Goal: Task Accomplishment & Management: Use online tool/utility

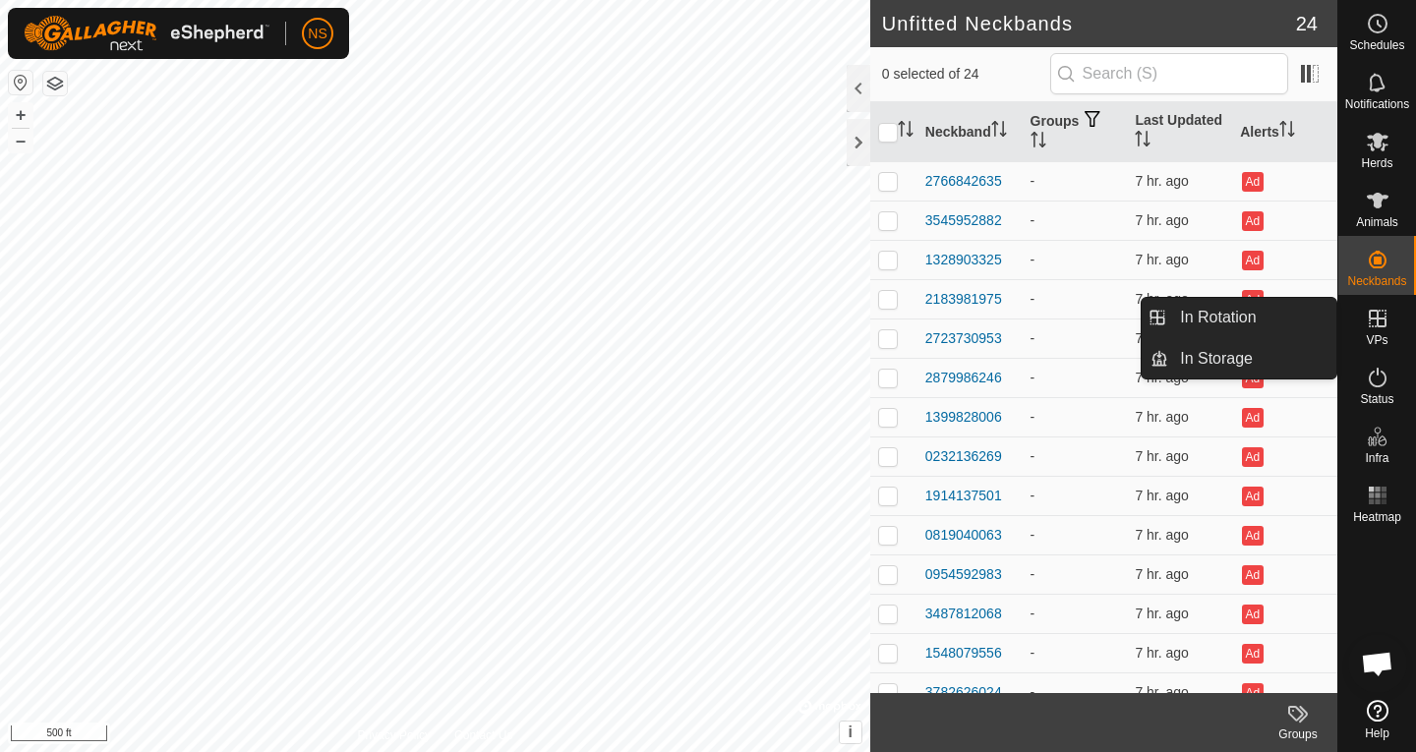
click at [1371, 324] on icon at bounding box center [1378, 319] width 24 height 24
click at [1376, 324] on icon at bounding box center [1378, 319] width 18 height 18
click at [1240, 320] on link "In Rotation" at bounding box center [1252, 317] width 168 height 39
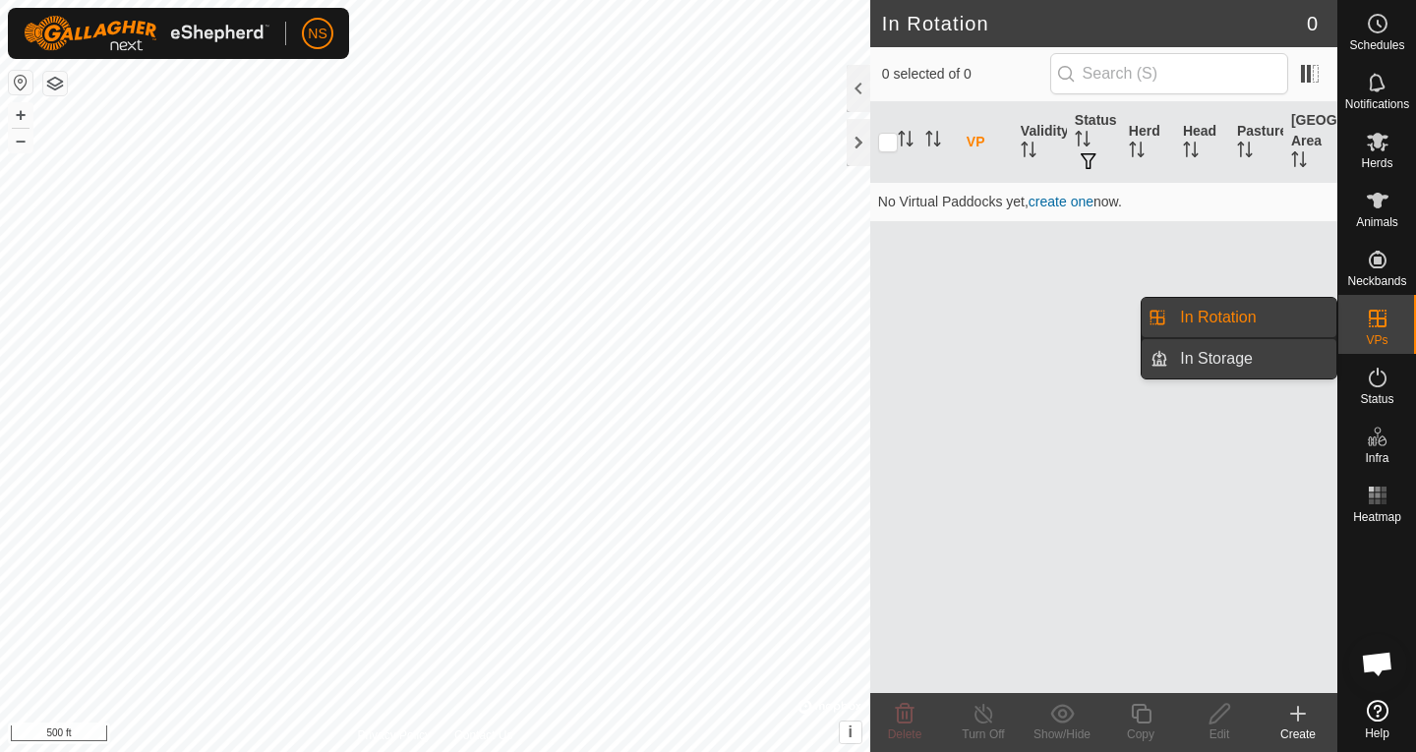
click at [1241, 362] on link "In Storage" at bounding box center [1252, 358] width 168 height 39
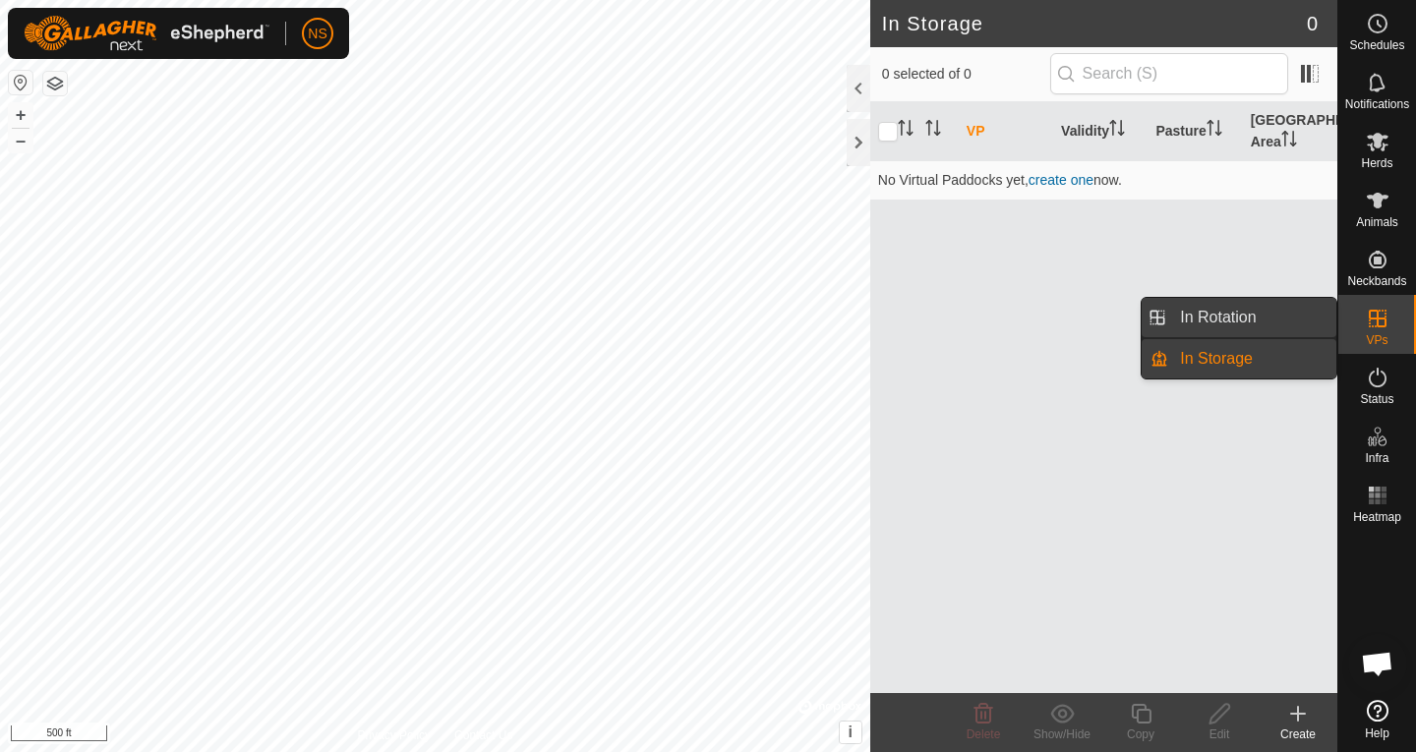
click at [1231, 316] on link "In Rotation" at bounding box center [1252, 317] width 168 height 39
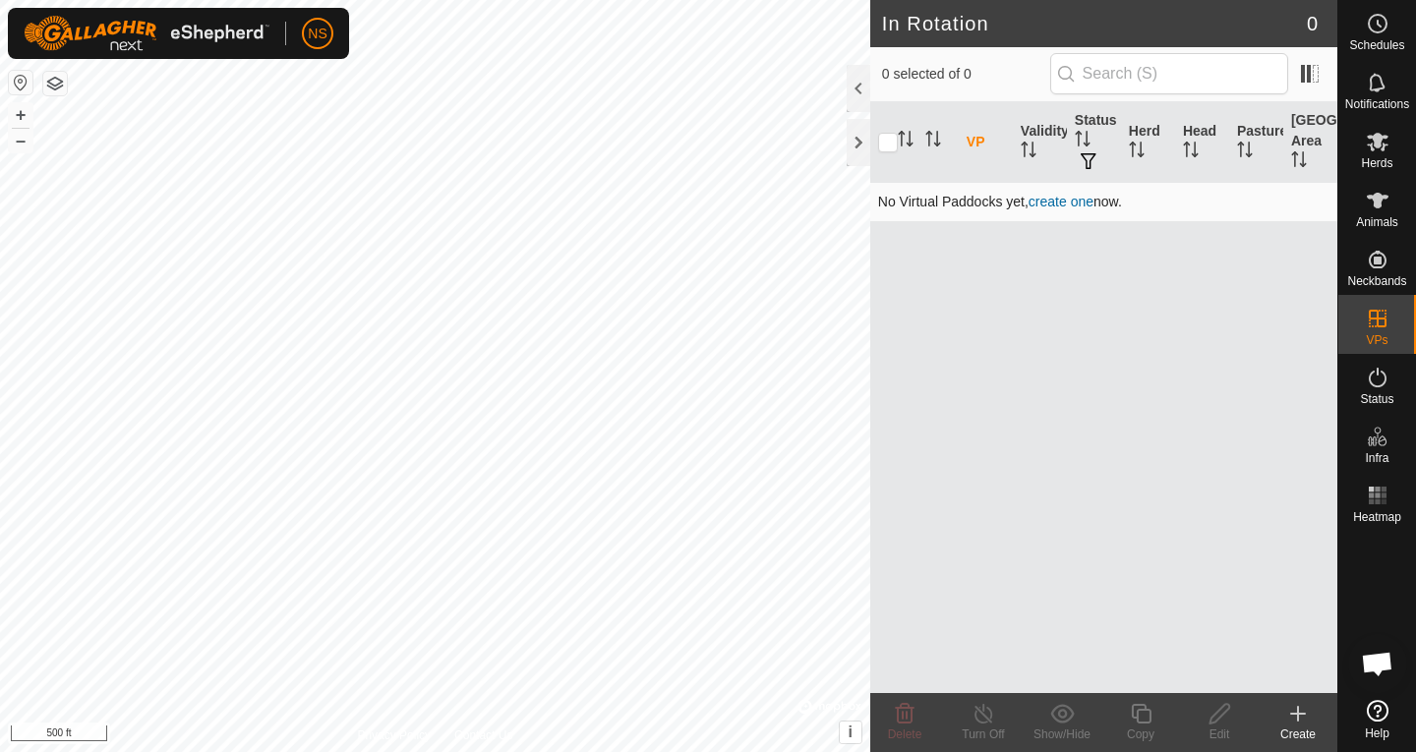
click at [1056, 204] on link "create one" at bounding box center [1060, 202] width 65 height 16
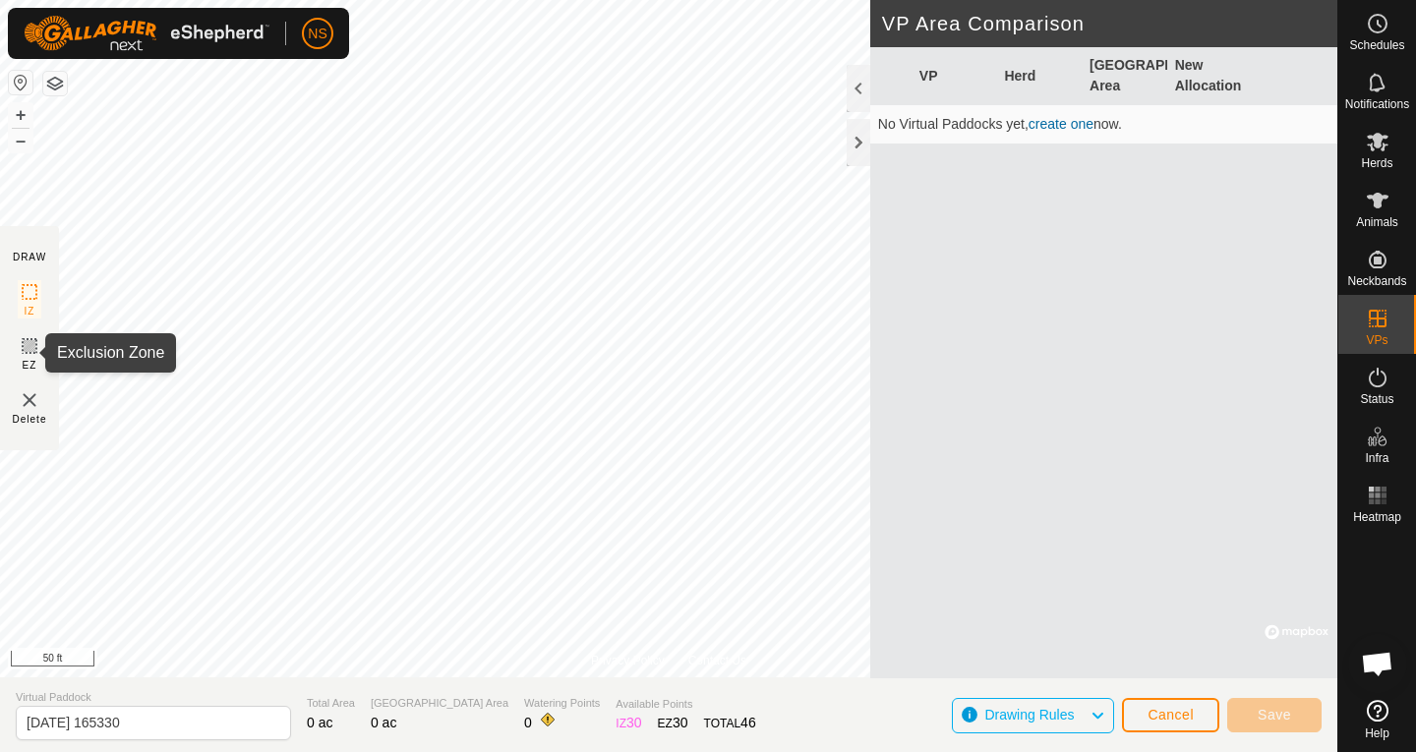
click at [27, 352] on rect at bounding box center [30, 346] width 16 height 16
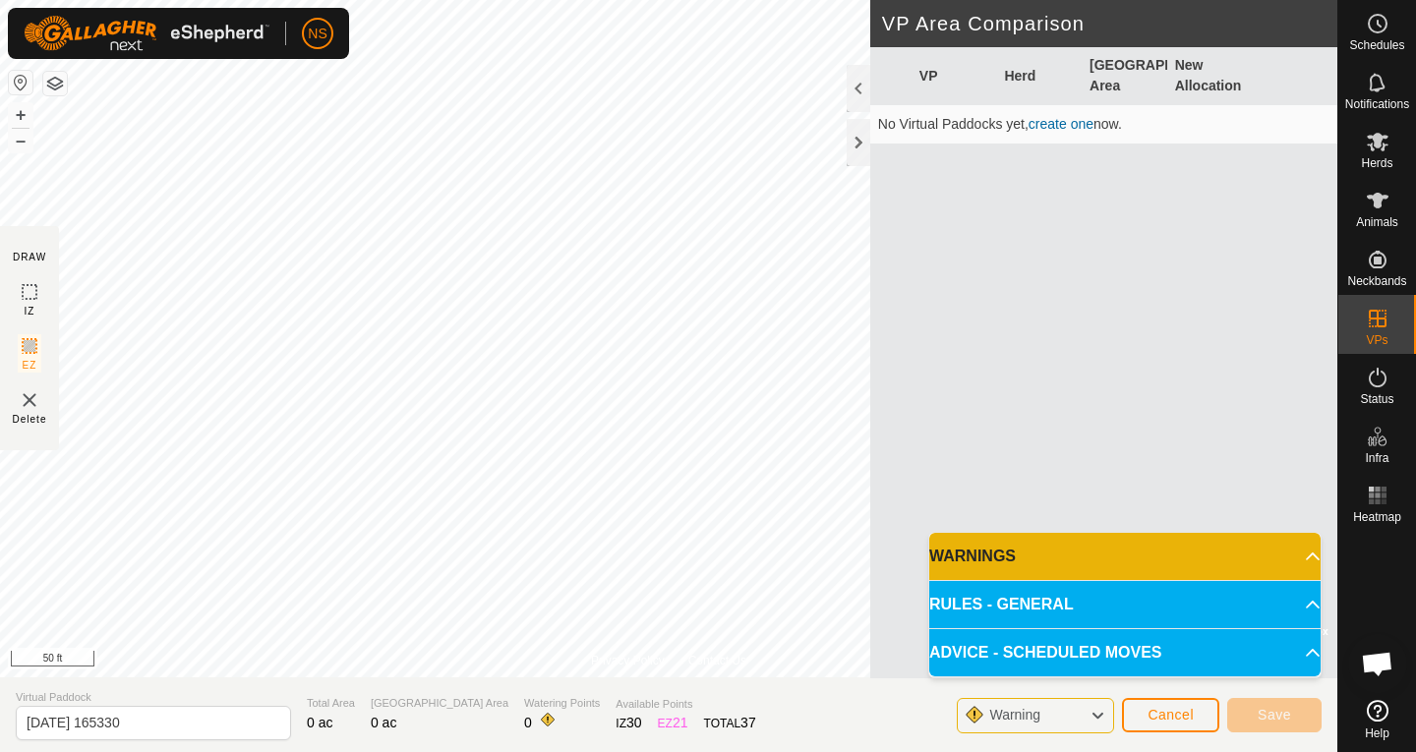
click at [1102, 566] on p-accordion-header "WARNINGS" at bounding box center [1124, 556] width 391 height 47
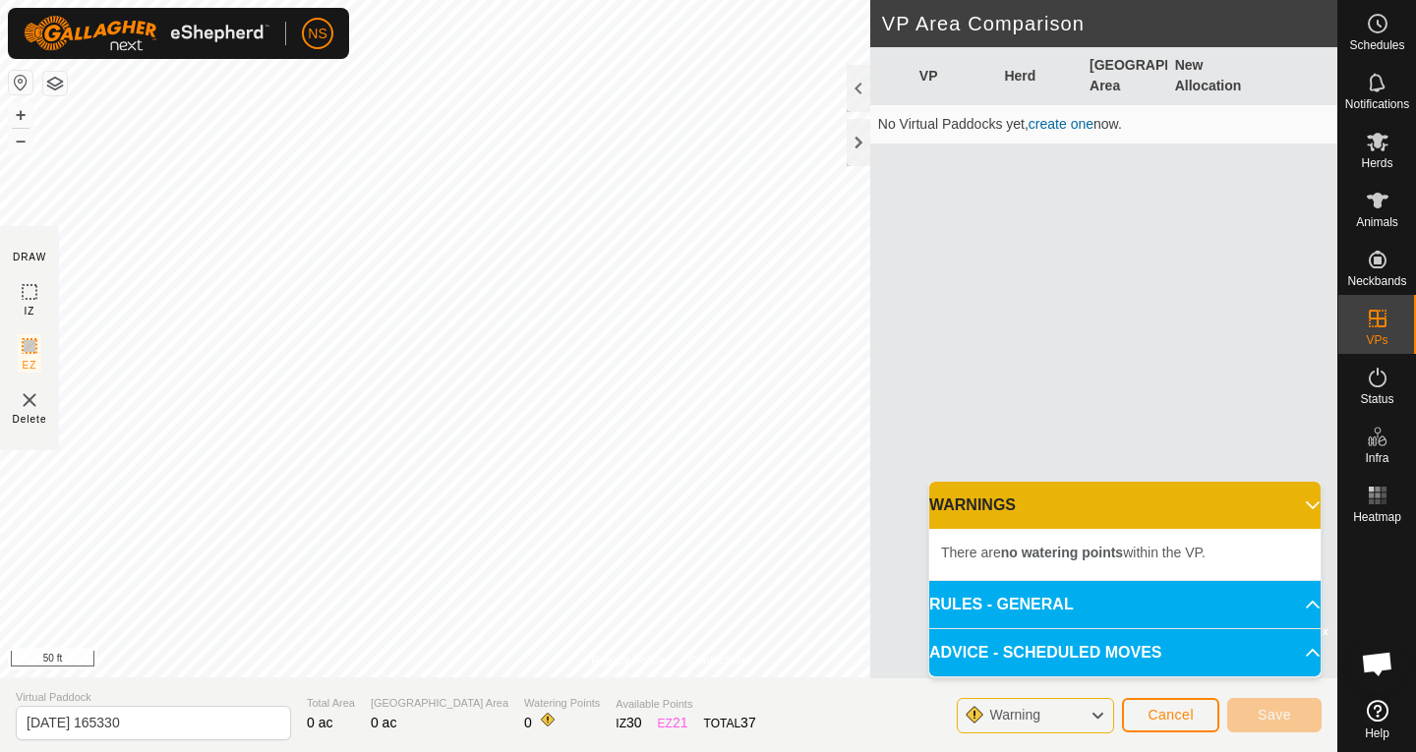
click at [1113, 602] on p-accordion-header "RULES - GENERAL" at bounding box center [1124, 604] width 391 height 47
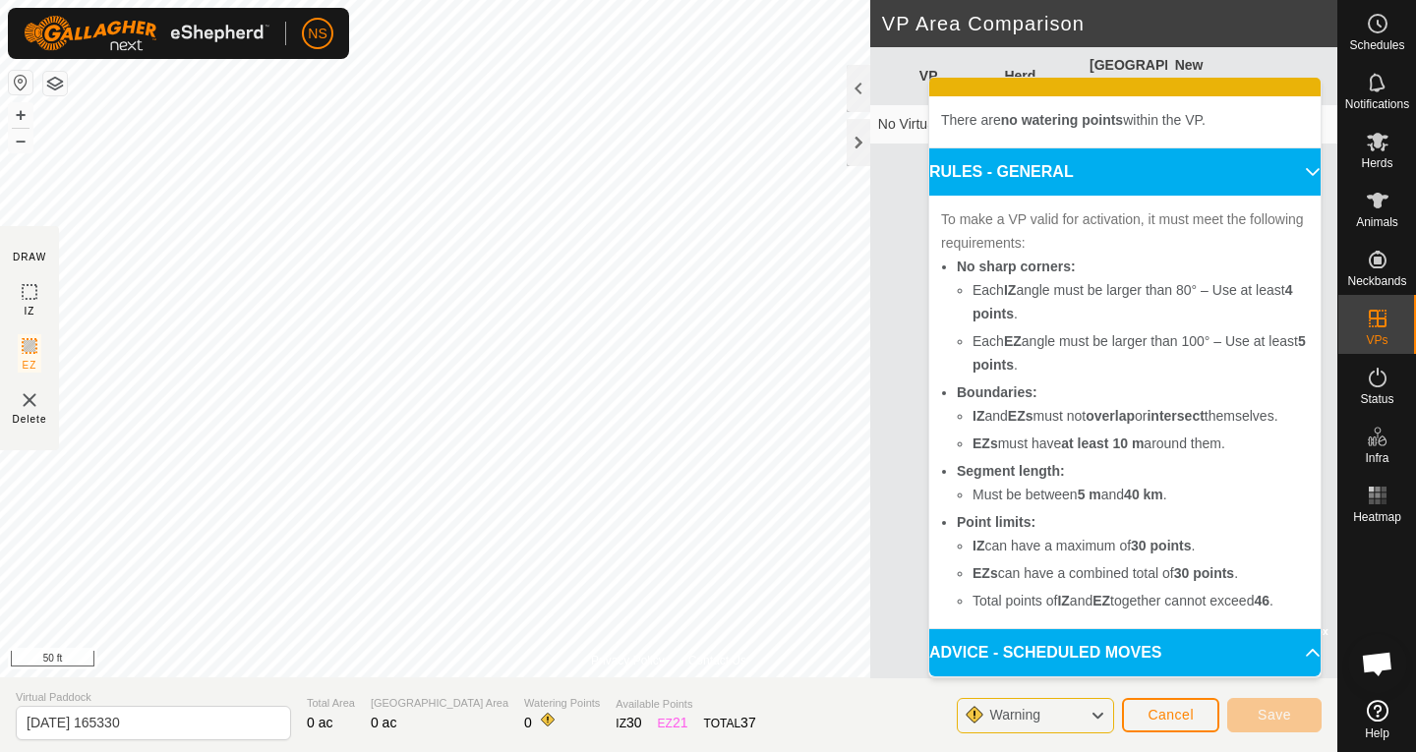
scroll to position [53, 0]
click at [1153, 164] on p-accordion-header "RULES - GENERAL" at bounding box center [1124, 171] width 391 height 47
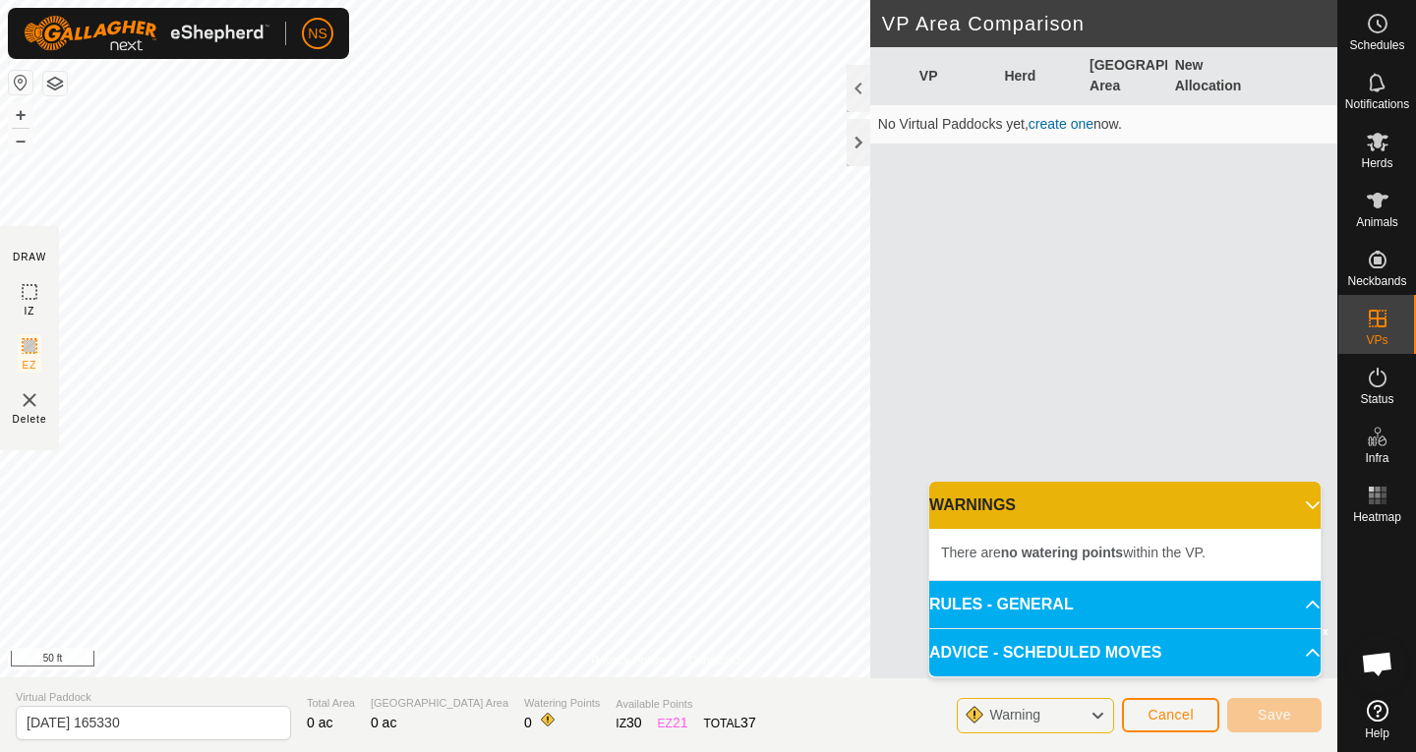
scroll to position [0, 0]
click at [1102, 654] on p-accordion-header "ADVICE - SCHEDULED MOVES" at bounding box center [1124, 652] width 391 height 47
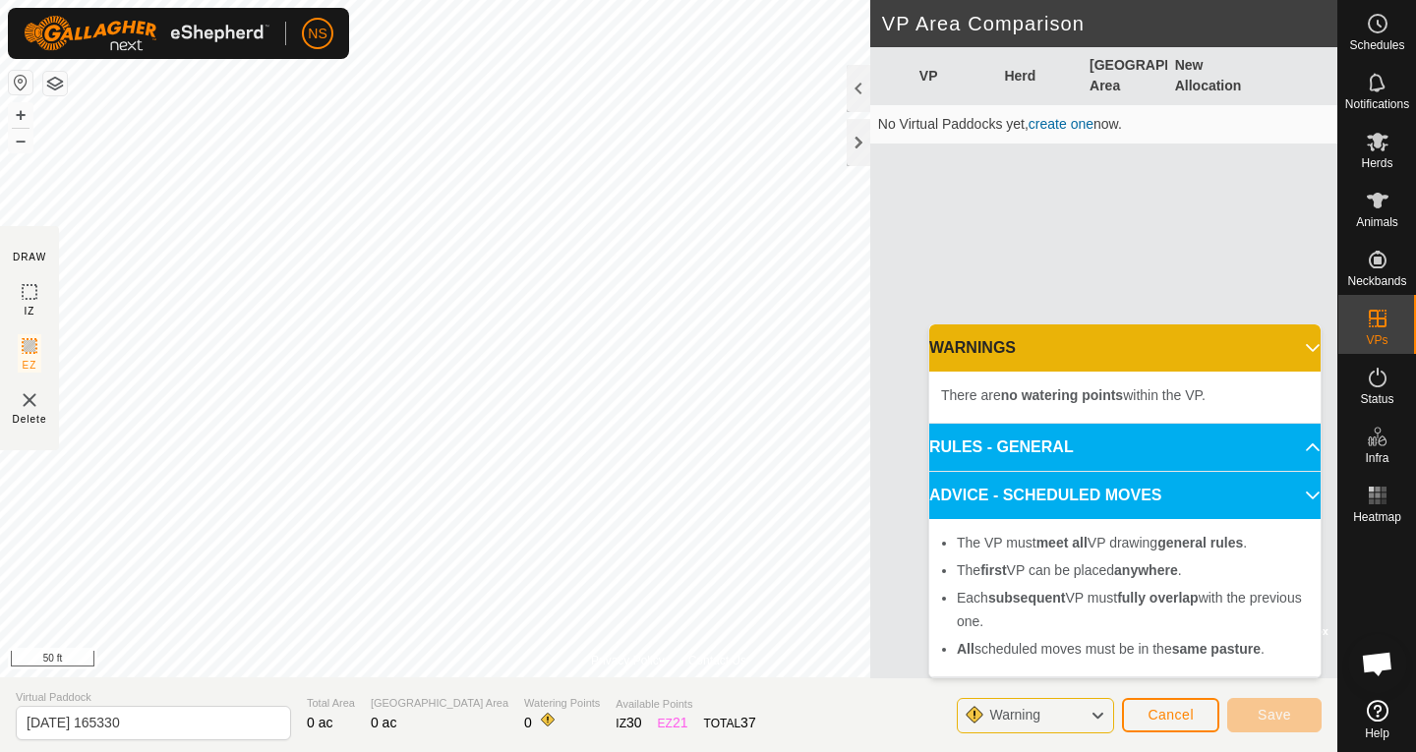
click at [1120, 243] on div "VP Herd Grazing Area New Allocation No Virtual Paddocks yet, create one now." at bounding box center [1103, 362] width 467 height 631
click at [1118, 238] on div "VP Herd Grazing Area New Allocation No Virtual Paddocks yet, create one now." at bounding box center [1103, 362] width 467 height 631
click at [1043, 712] on span "Warning" at bounding box center [1022, 716] width 67 height 26
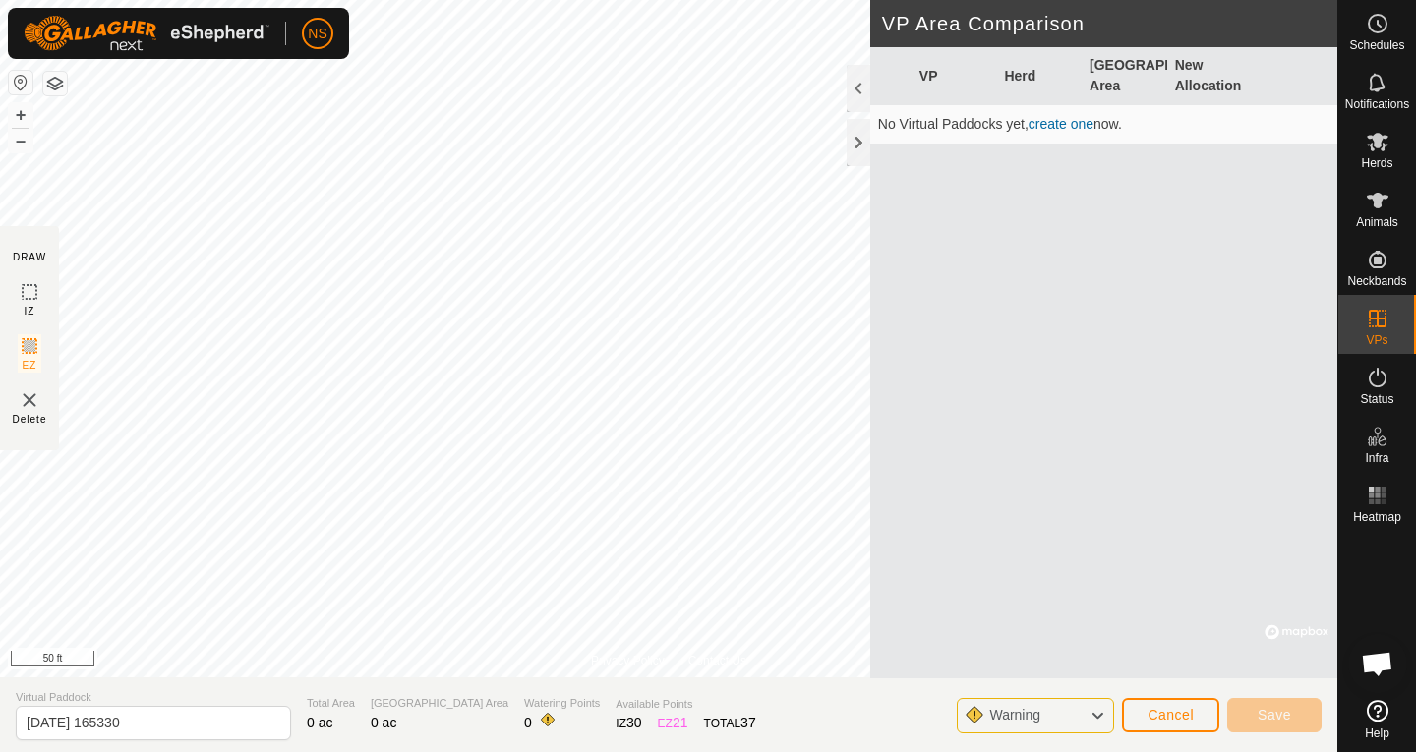
click at [1042, 710] on span "Warning" at bounding box center [1022, 716] width 67 height 26
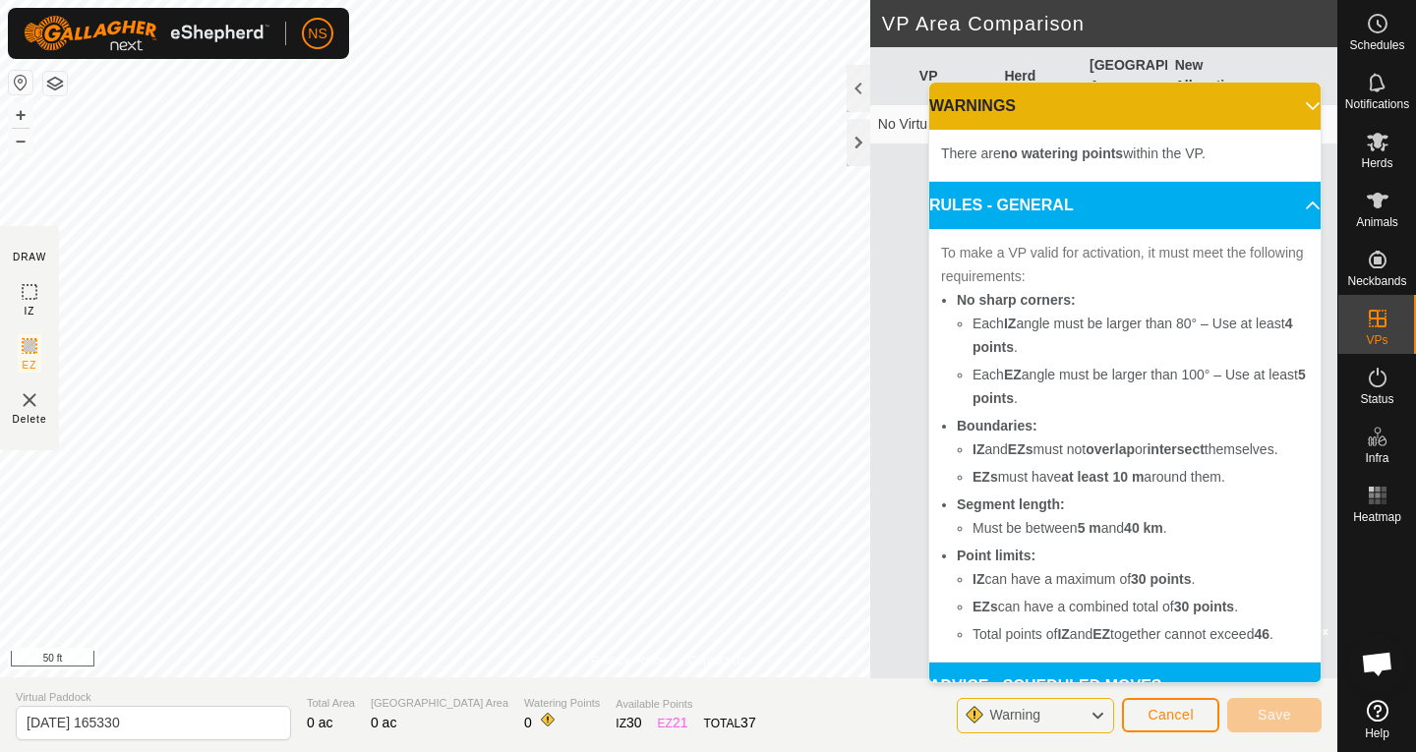
click at [1042, 710] on span "Warning" at bounding box center [1022, 716] width 67 height 26
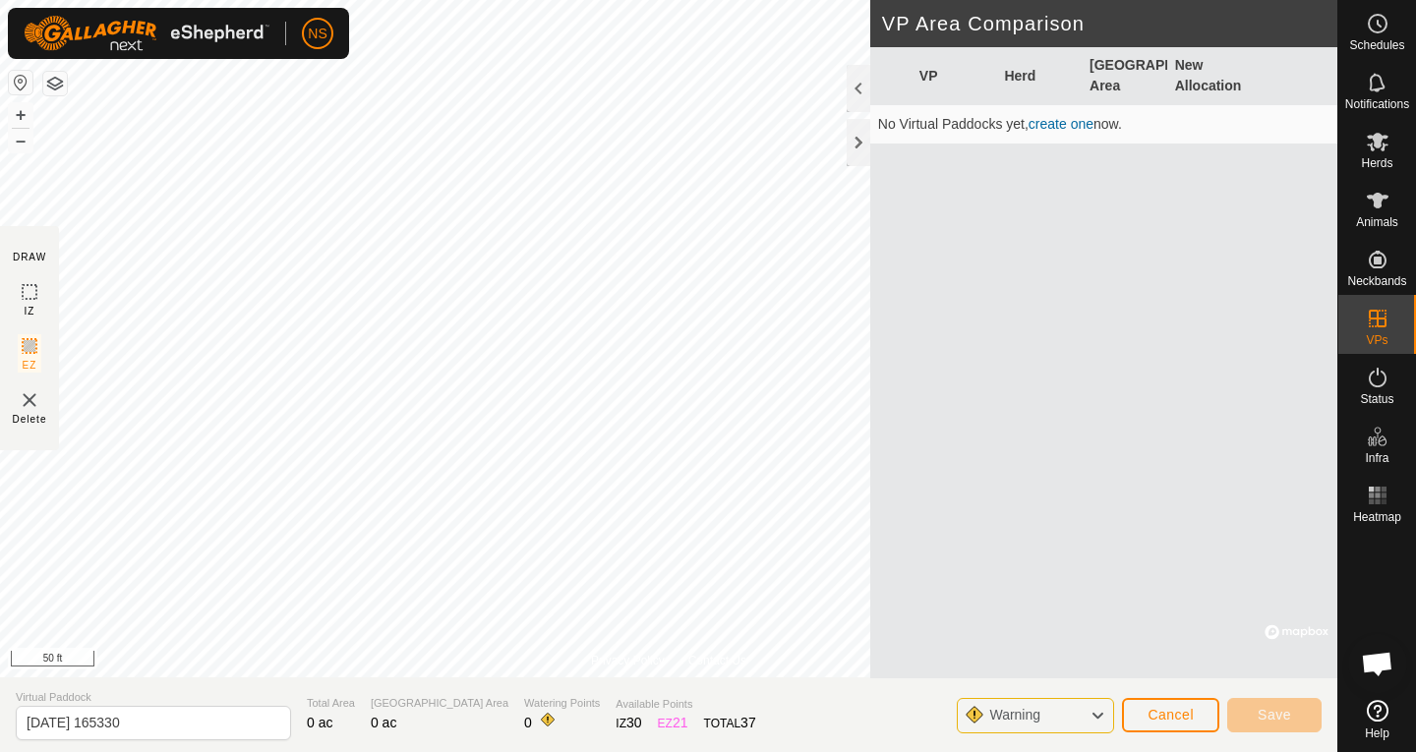
click at [1155, 374] on div "VP Herd Grazing Area New Allocation No Virtual Paddocks yet, create one now." at bounding box center [1103, 362] width 467 height 631
click at [1168, 715] on span "Cancel" at bounding box center [1170, 715] width 46 height 16
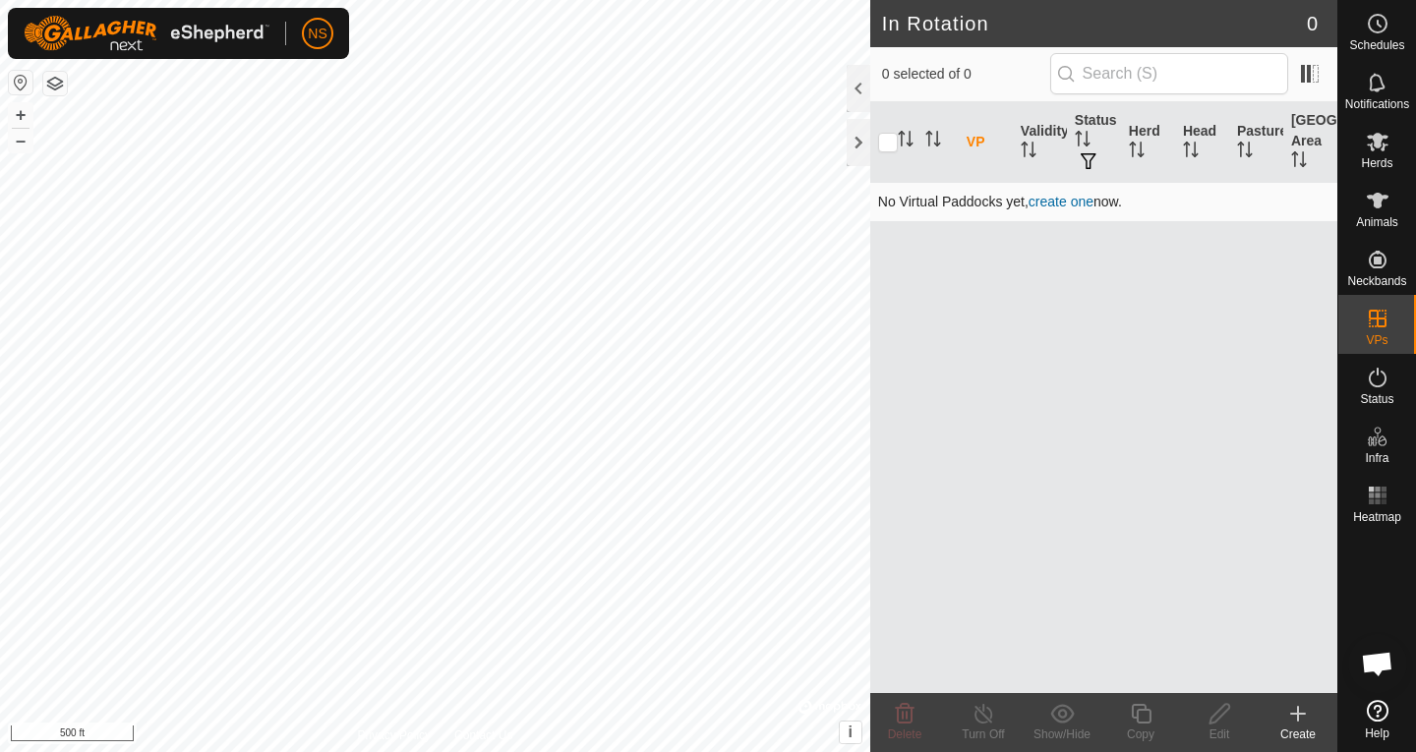
click at [1067, 204] on link "create one" at bounding box center [1060, 202] width 65 height 16
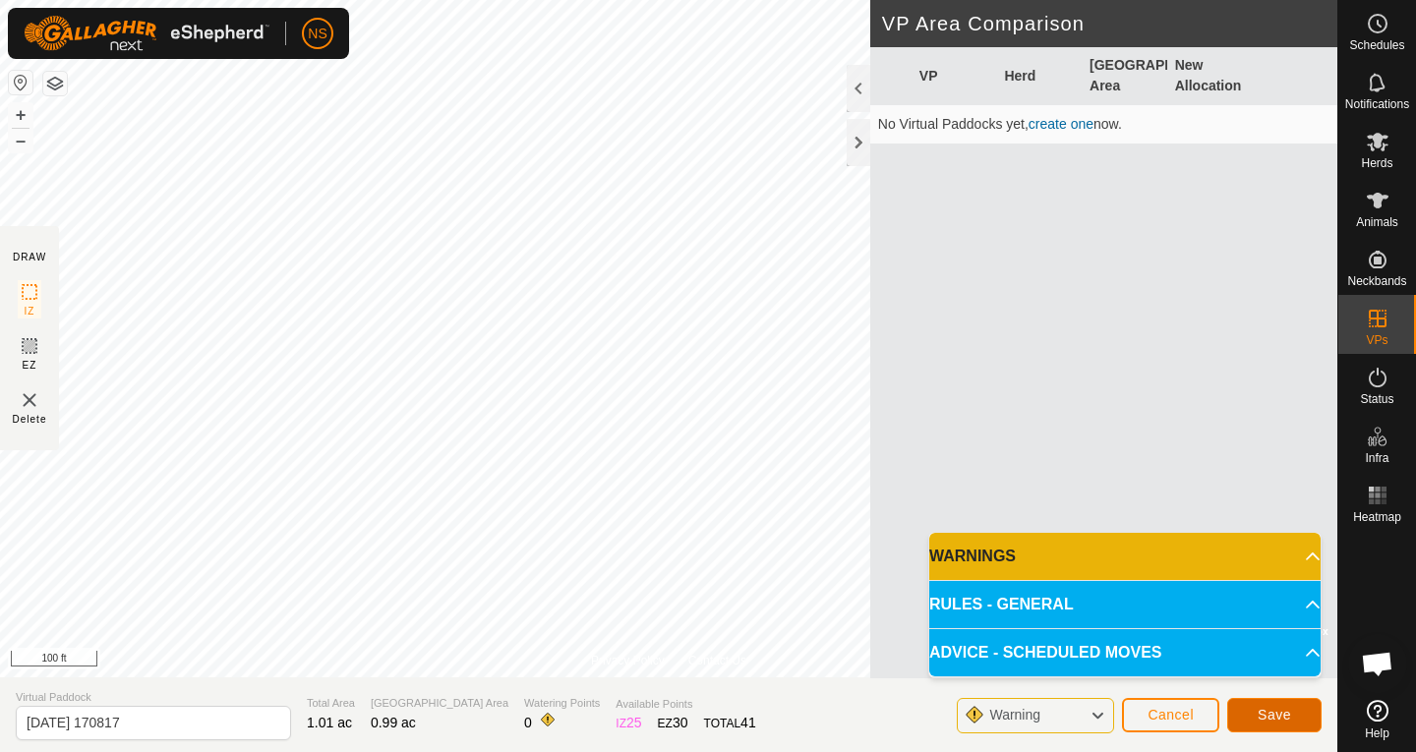
click at [1275, 718] on span "Save" at bounding box center [1273, 715] width 33 height 16
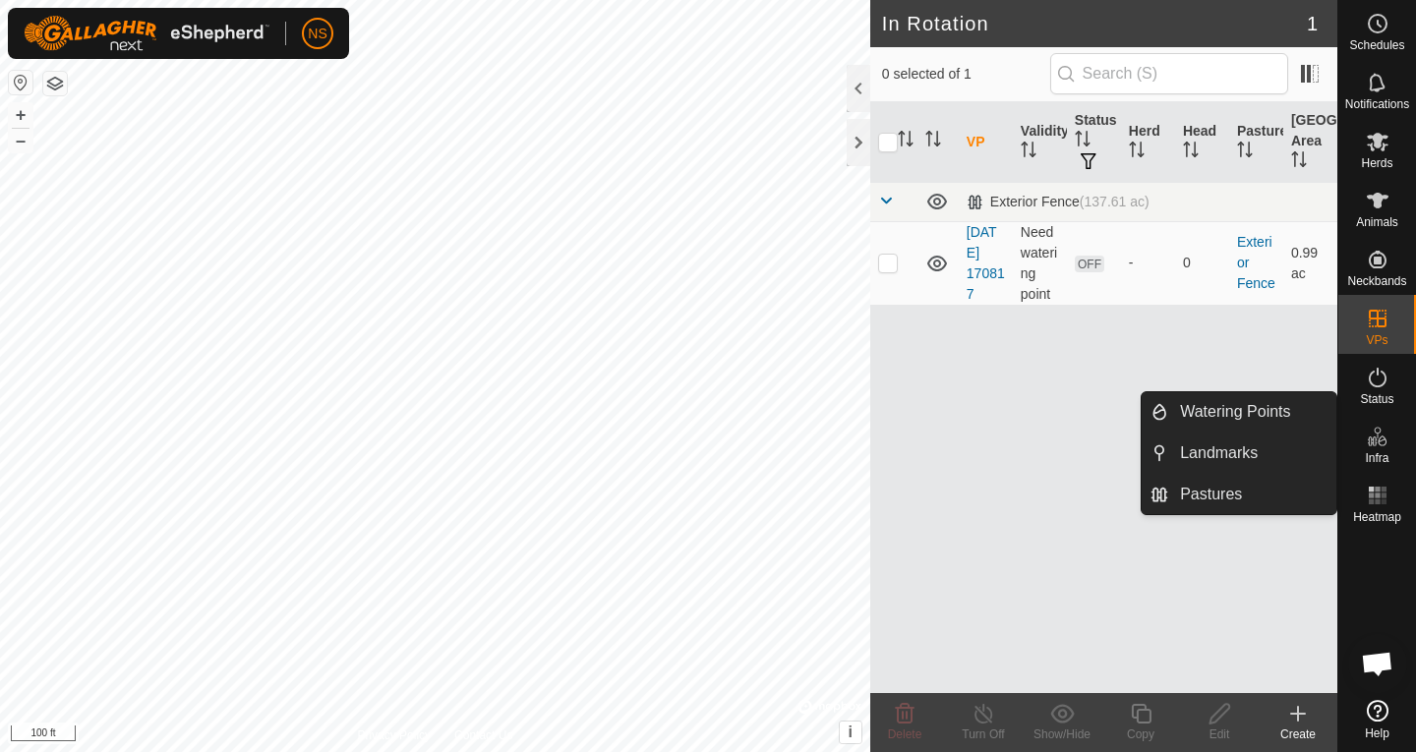
click at [1383, 445] on icon at bounding box center [1378, 437] width 24 height 24
click at [1268, 416] on link "Watering Points" at bounding box center [1252, 411] width 168 height 39
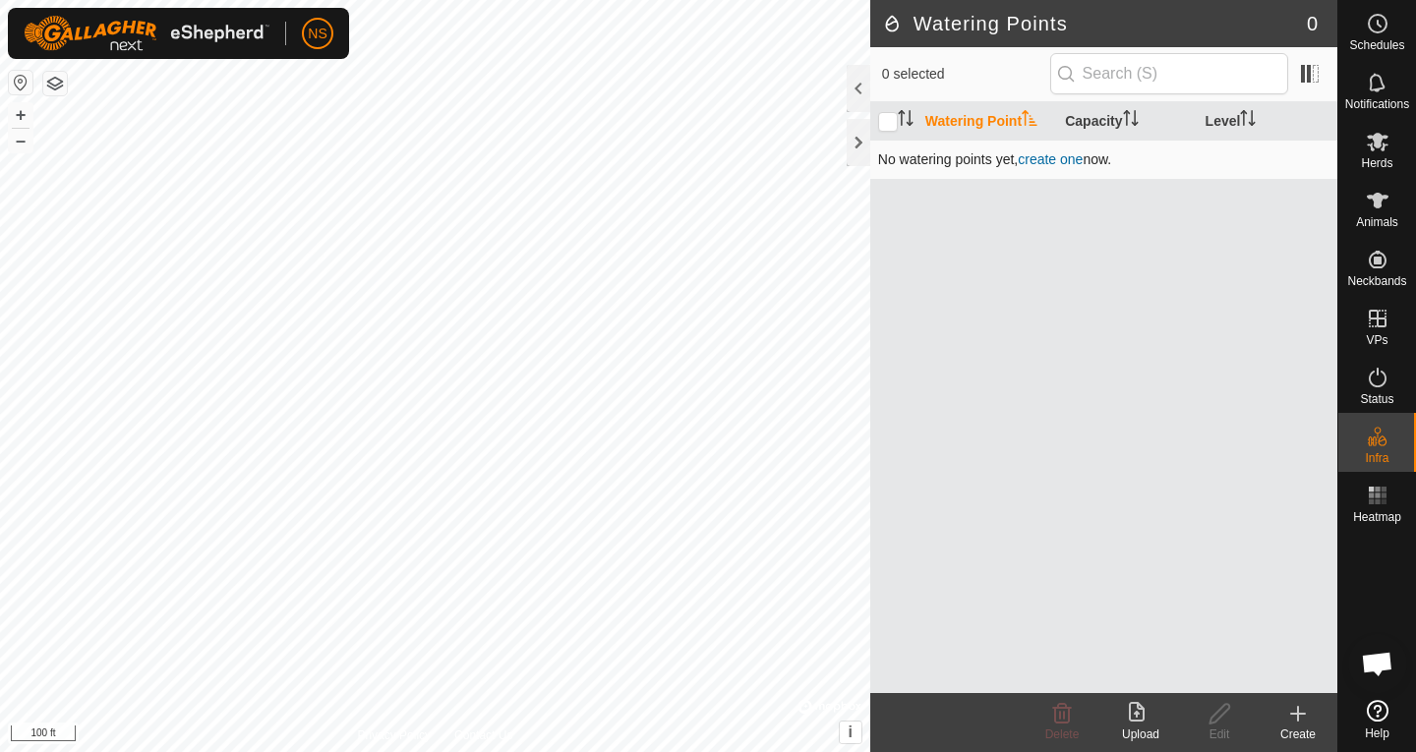
click at [1039, 160] on link "create one" at bounding box center [1050, 159] width 65 height 16
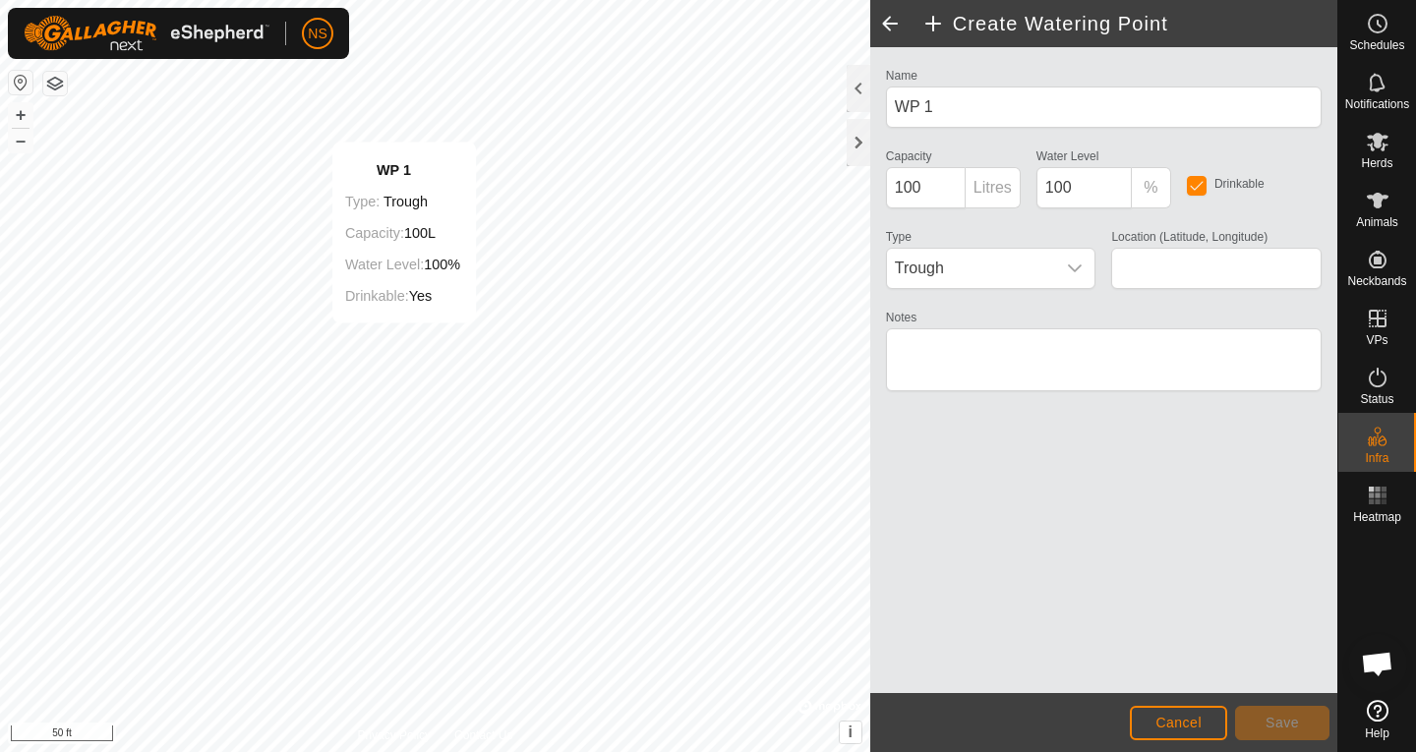
type input "39.008011, -94.373221"
click at [1074, 265] on icon "dropdown trigger" at bounding box center [1075, 269] width 16 height 16
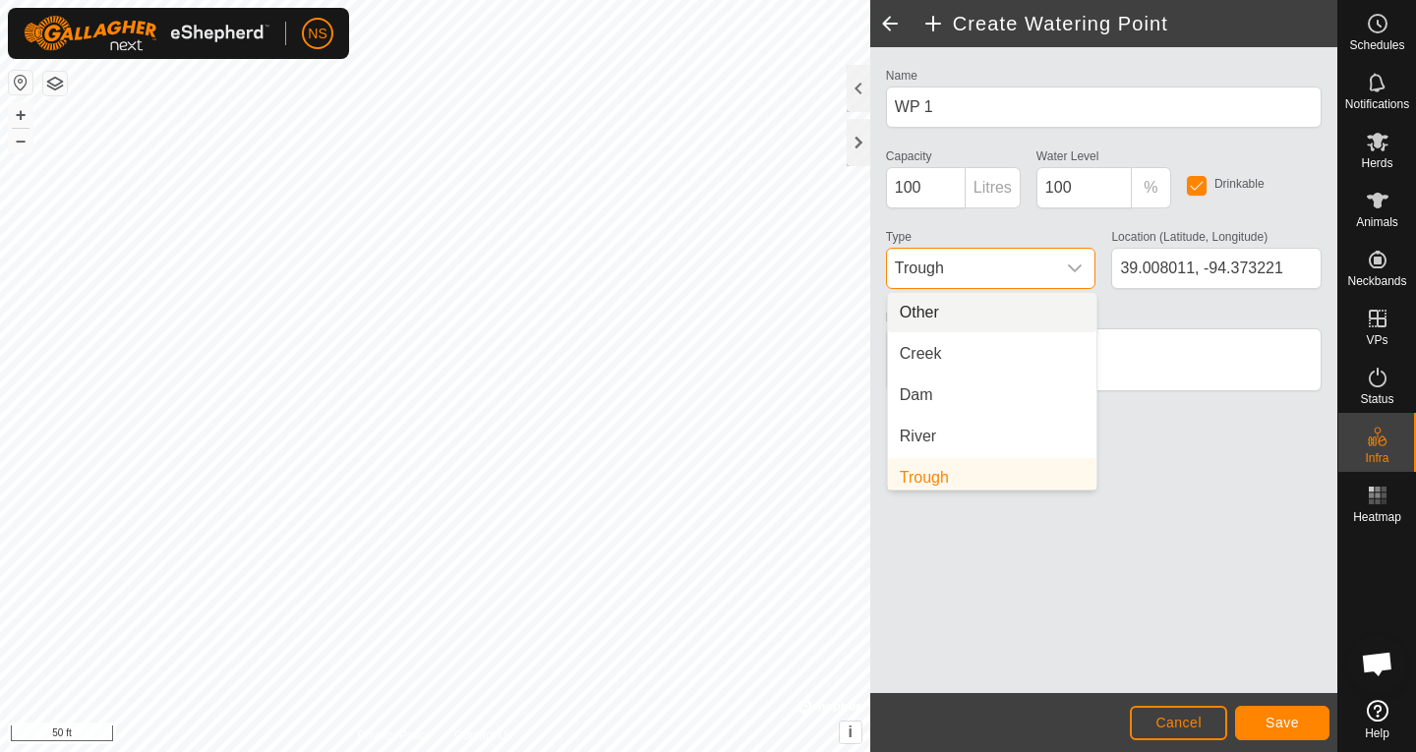
scroll to position [8, 0]
click at [966, 346] on li "Creek" at bounding box center [992, 345] width 208 height 39
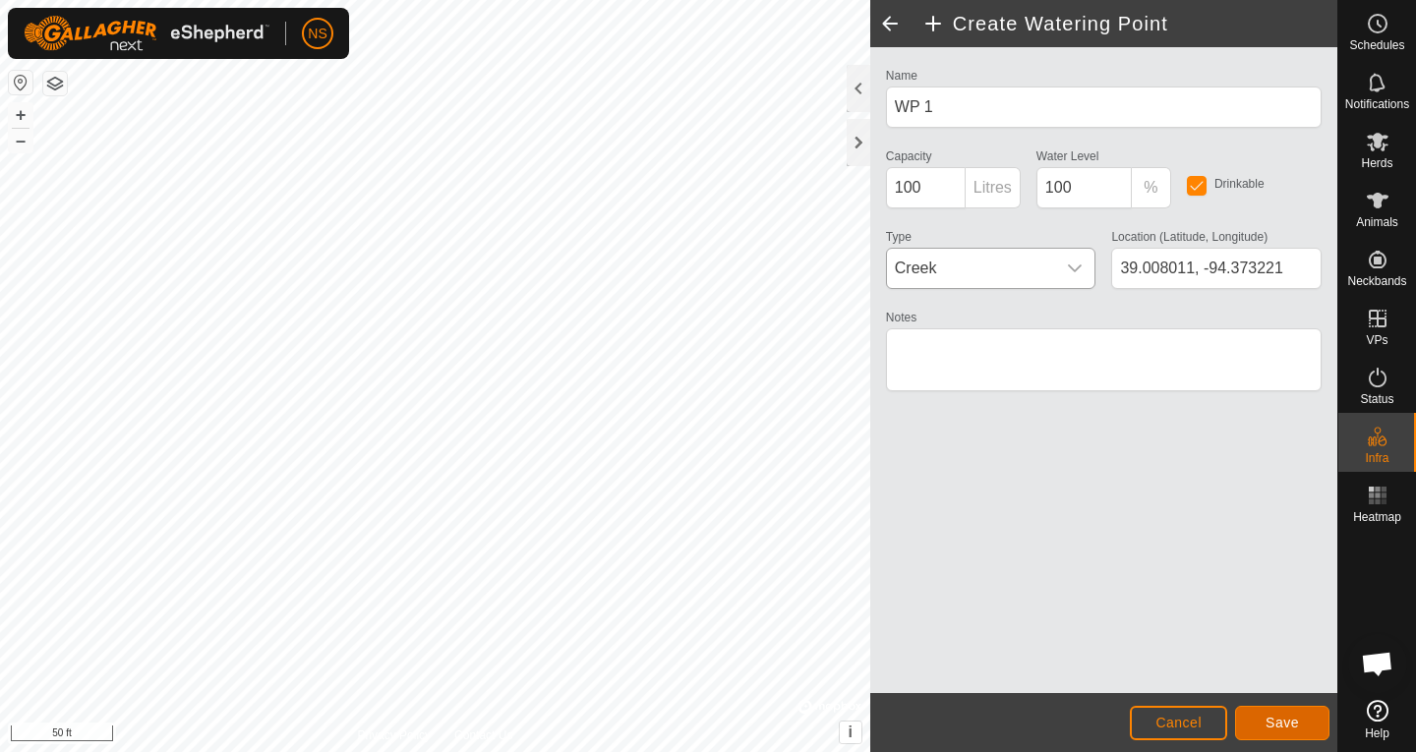
click at [1283, 723] on span "Save" at bounding box center [1281, 723] width 33 height 16
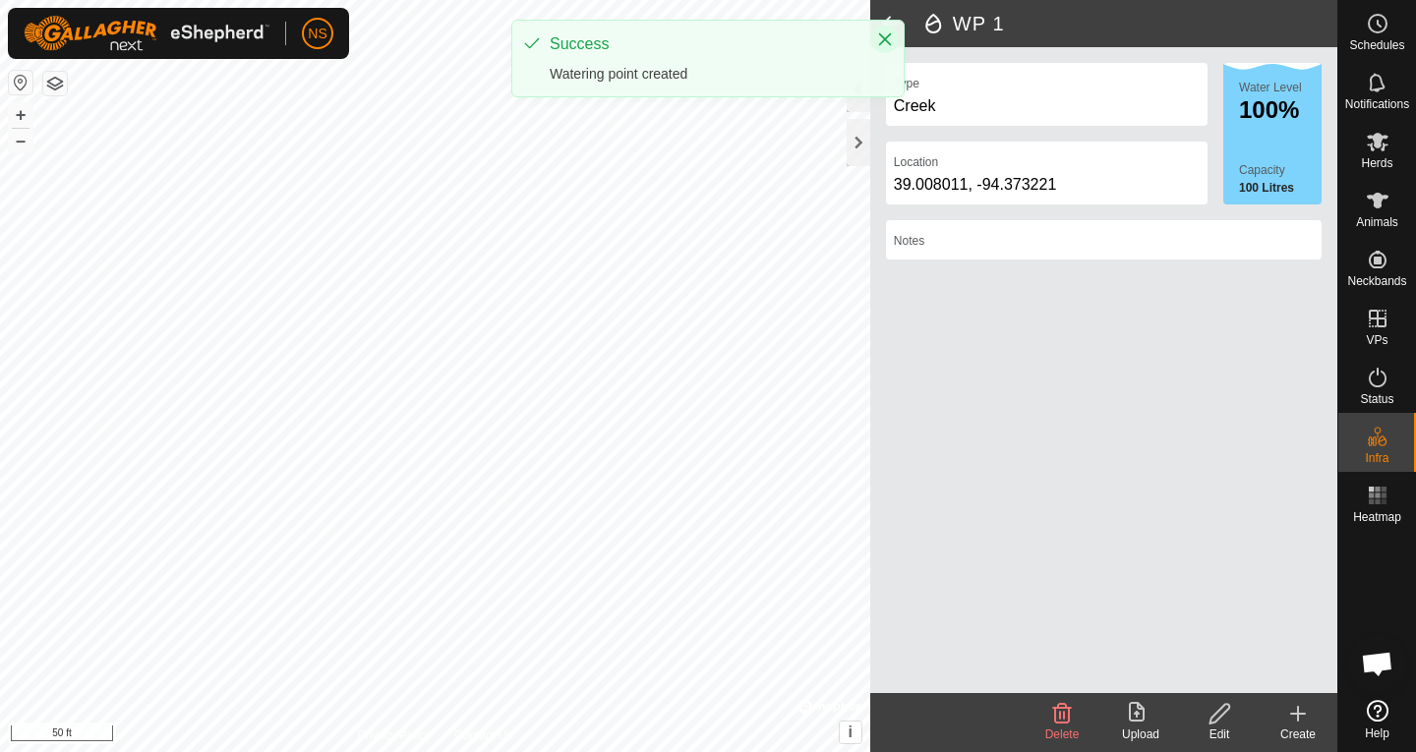
click at [882, 44] on icon "Close" at bounding box center [885, 39] width 16 height 16
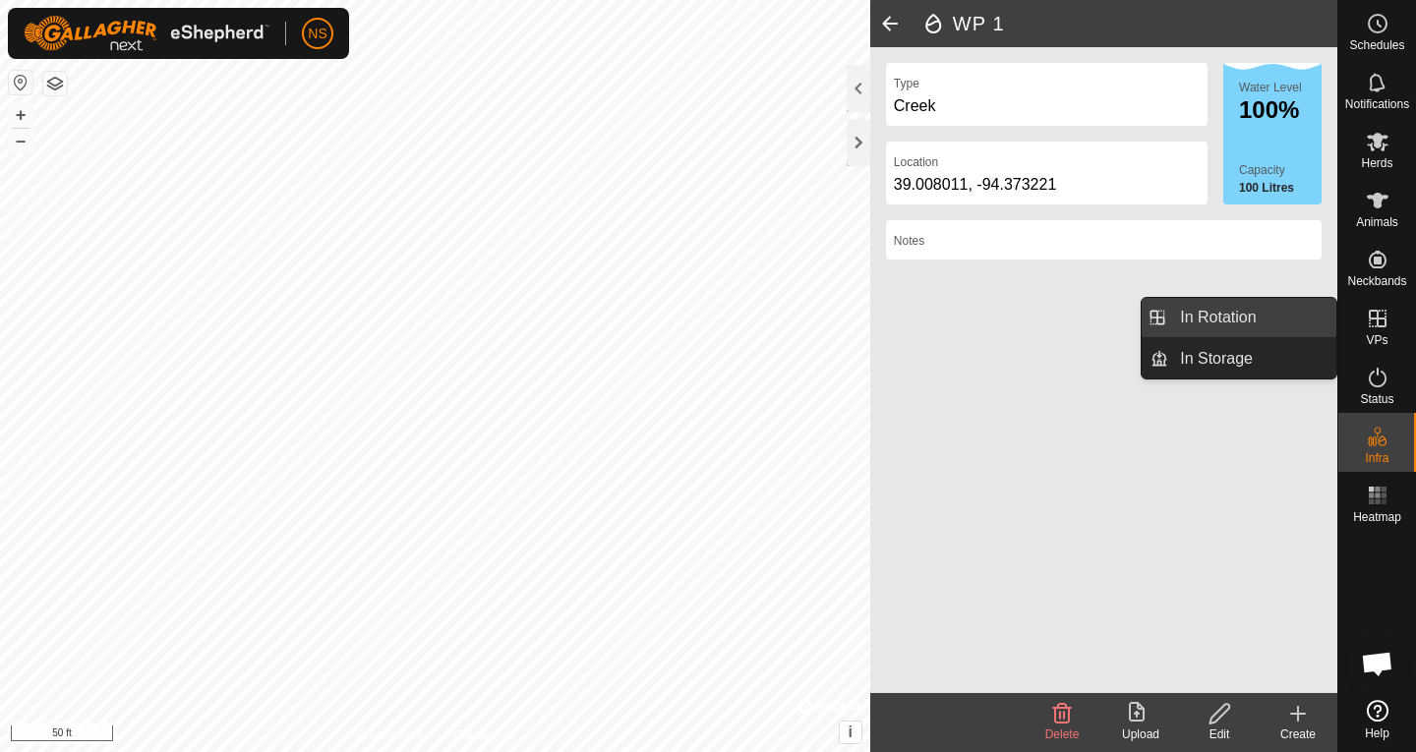
click at [1228, 323] on link "In Rotation" at bounding box center [1252, 317] width 168 height 39
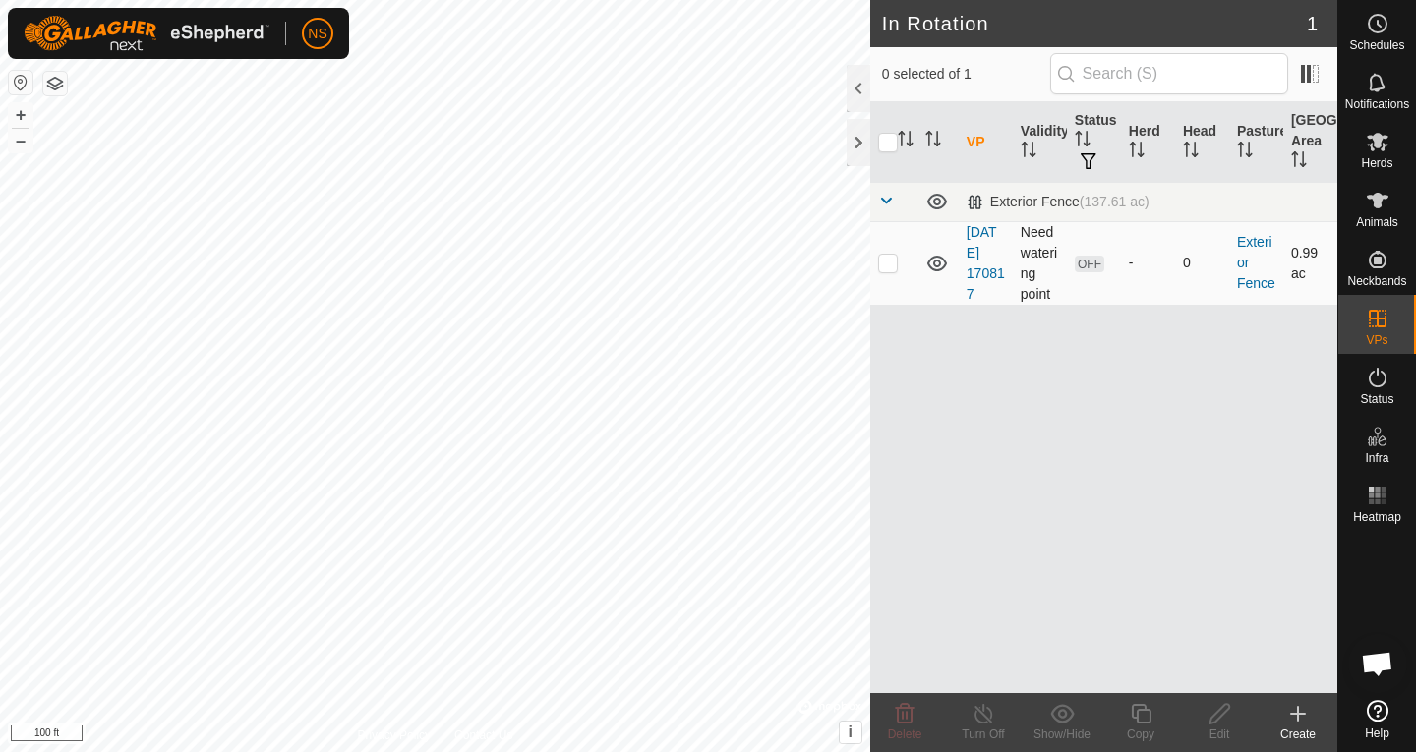
click at [894, 264] on p-checkbox at bounding box center [888, 263] width 20 height 16
checkbox input "true"
click at [894, 264] on p-checkbox at bounding box center [888, 263] width 20 height 16
checkbox input "false"
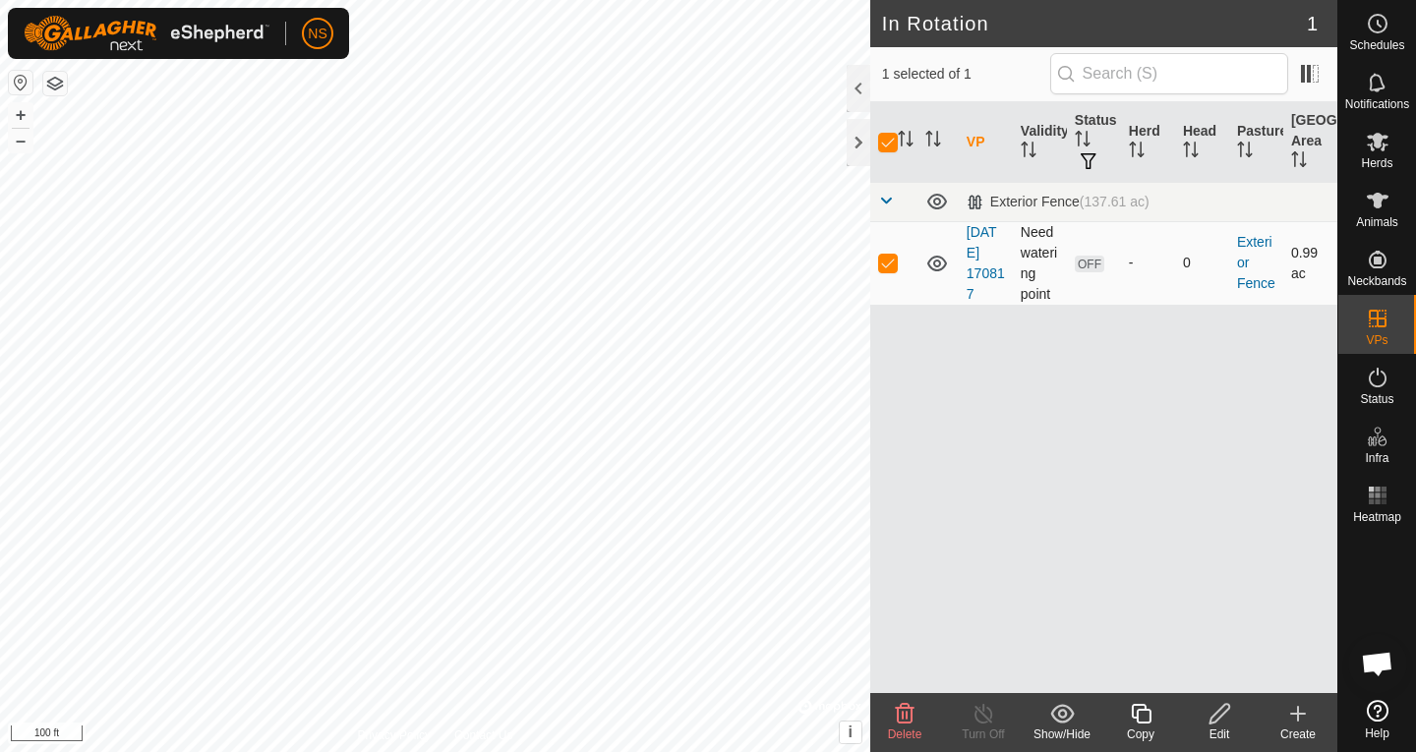
checkbox input "false"
